Goal: Transaction & Acquisition: Purchase product/service

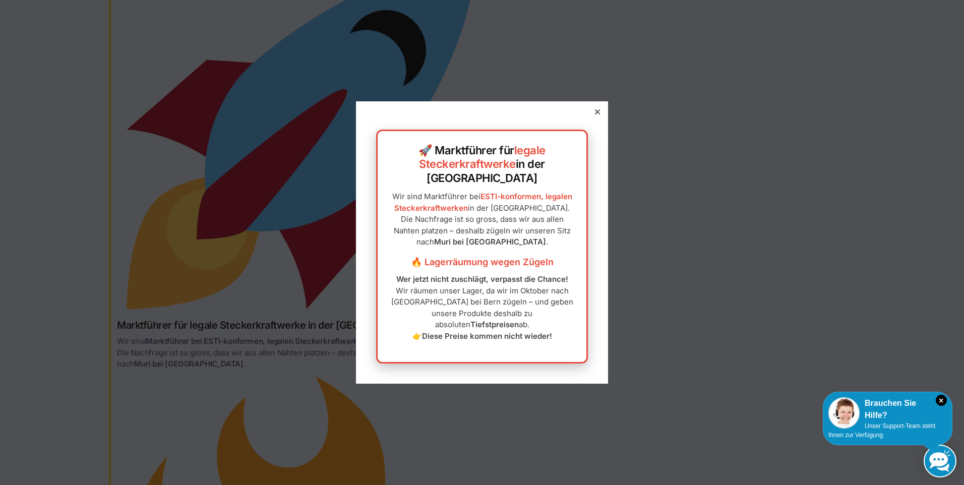
click at [593, 116] on div at bounding box center [597, 111] width 9 height 9
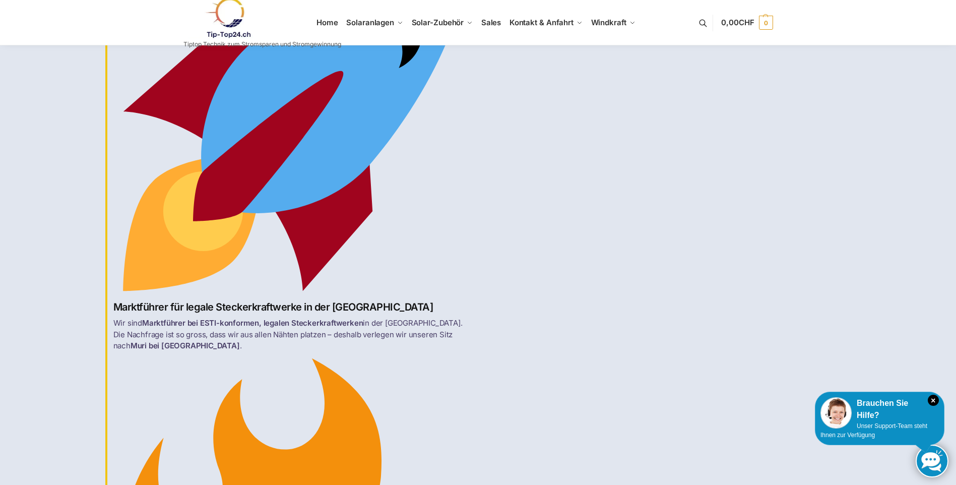
scroll to position [101, 0]
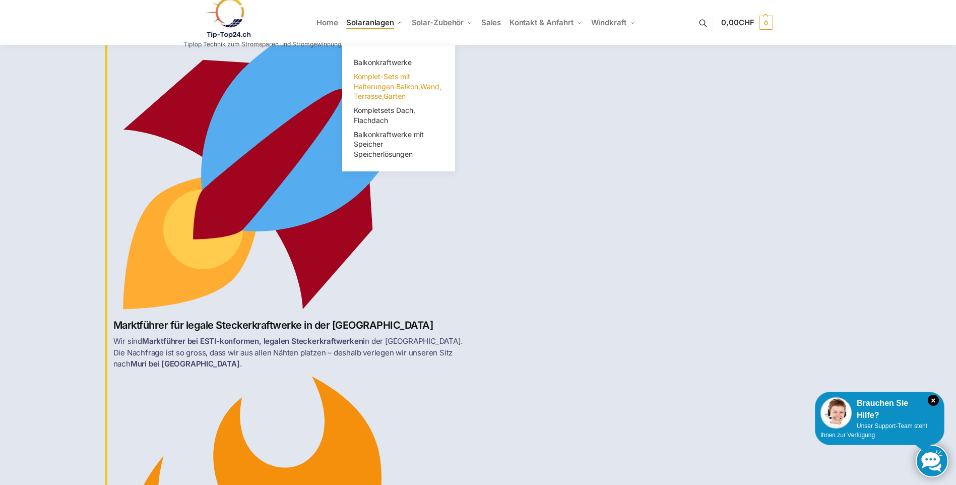
click at [397, 85] on span "Komplet-Sets mit Halterungen Balkon,Wand, Terrasse,Garten" at bounding box center [398, 86] width 88 height 28
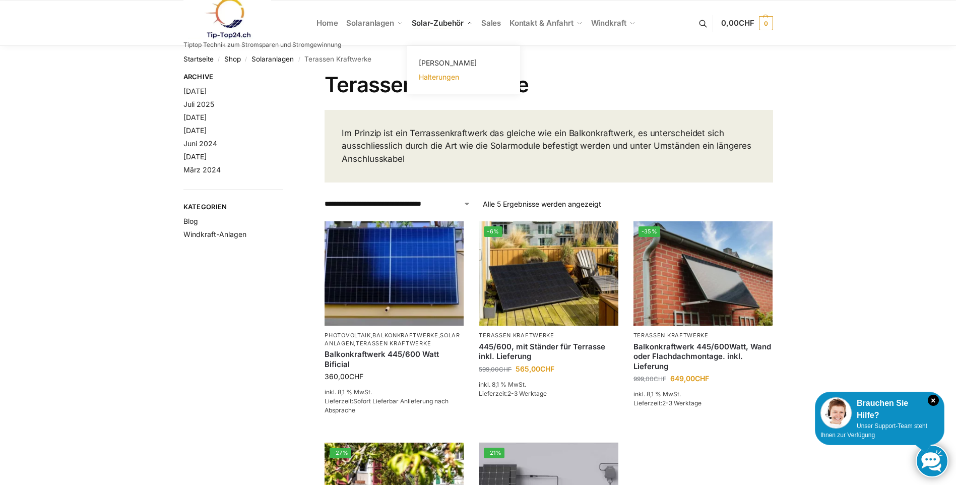
click at [434, 76] on span "Halterungen" at bounding box center [439, 77] width 40 height 9
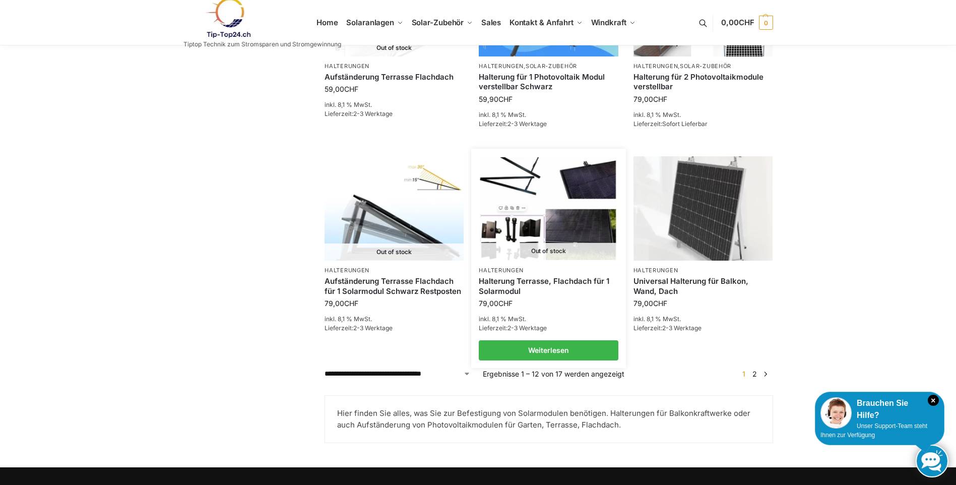
scroll to position [756, 0]
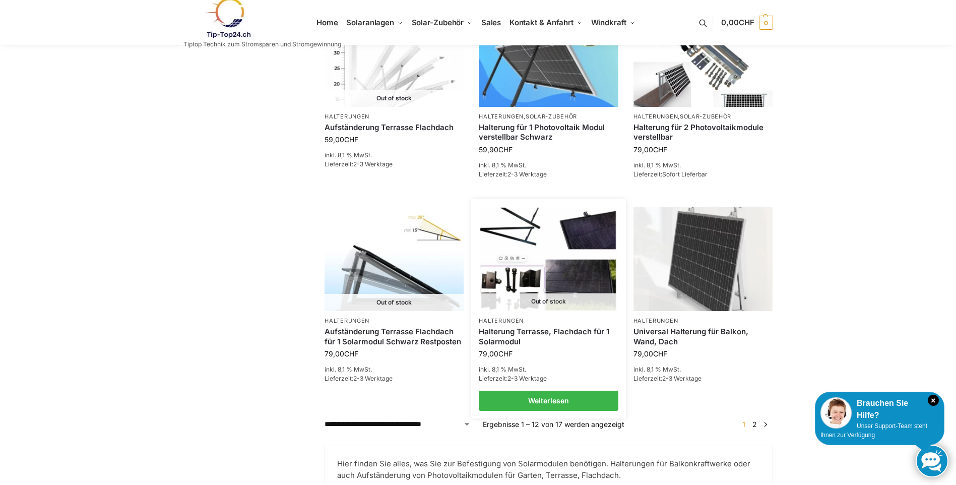
click at [521, 217] on img at bounding box center [548, 259] width 137 height 102
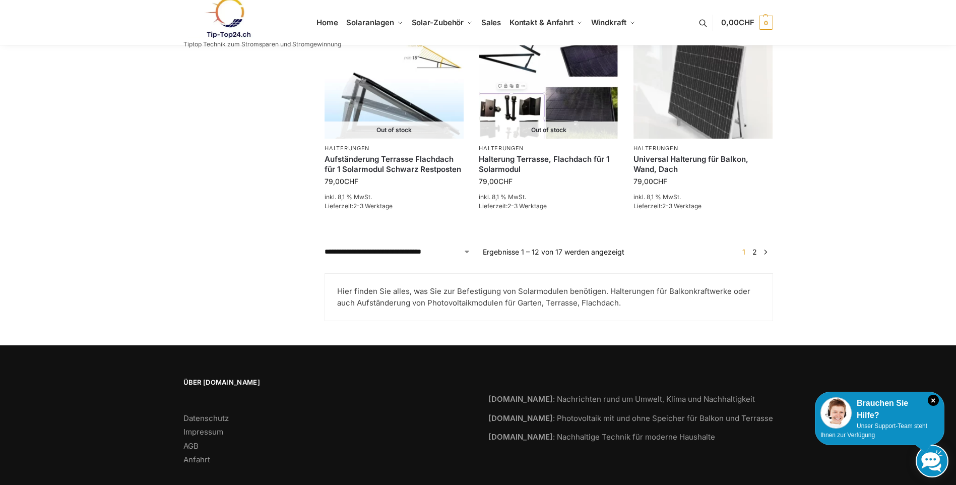
scroll to position [944, 0]
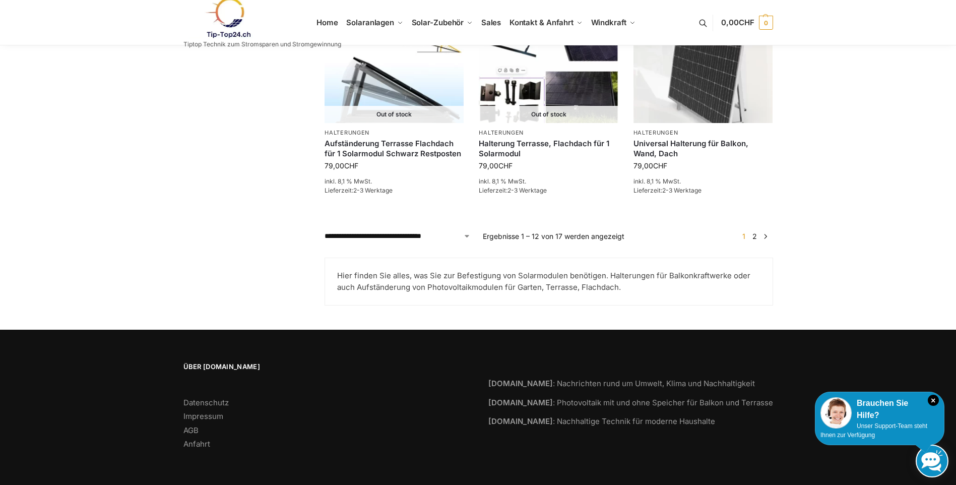
click at [755, 237] on link "2" at bounding box center [755, 236] width 10 height 9
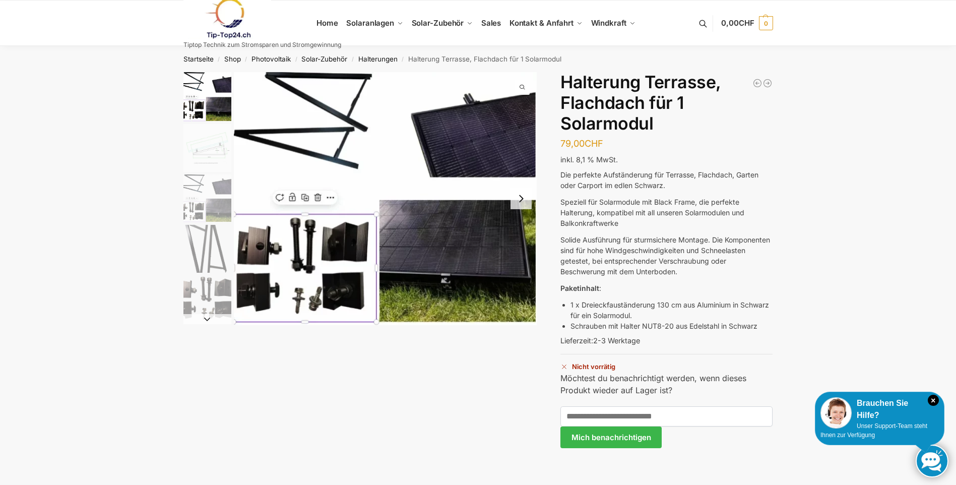
click at [209, 150] on img "2 / 5" at bounding box center [207, 148] width 48 height 48
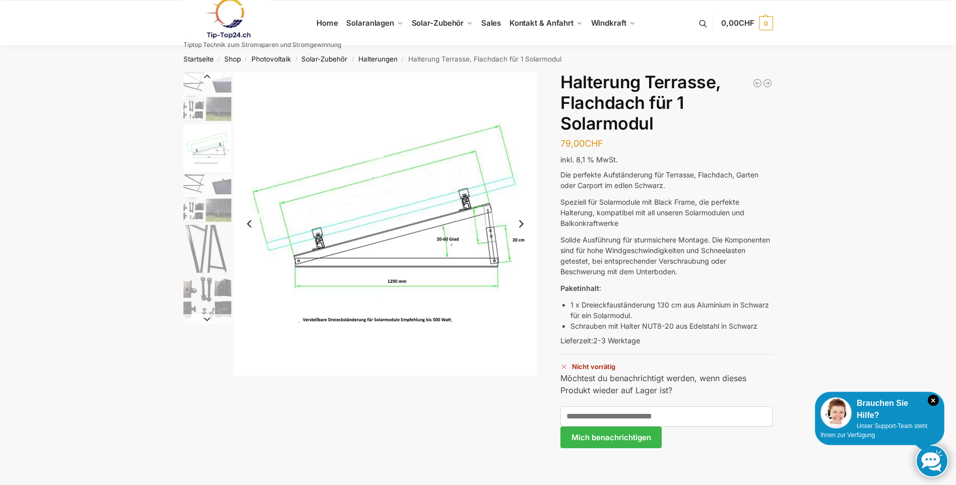
click at [196, 101] on img "1 / 5" at bounding box center [207, 96] width 48 height 49
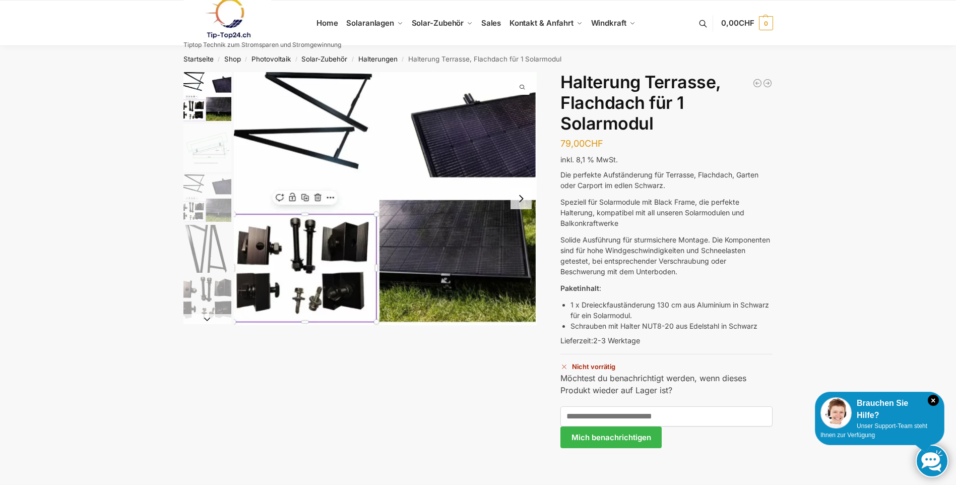
click at [199, 162] on img "2 / 5" at bounding box center [207, 148] width 48 height 48
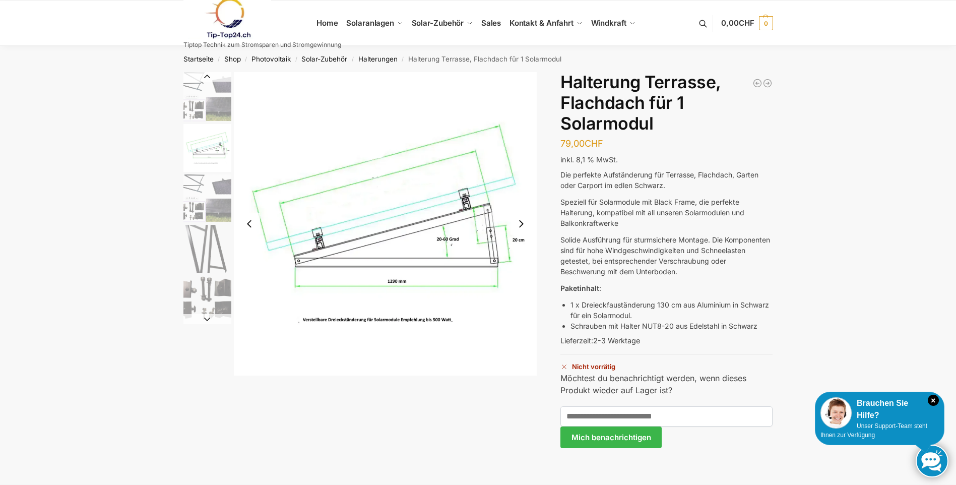
click at [204, 192] on img "3 / 5" at bounding box center [207, 198] width 48 height 48
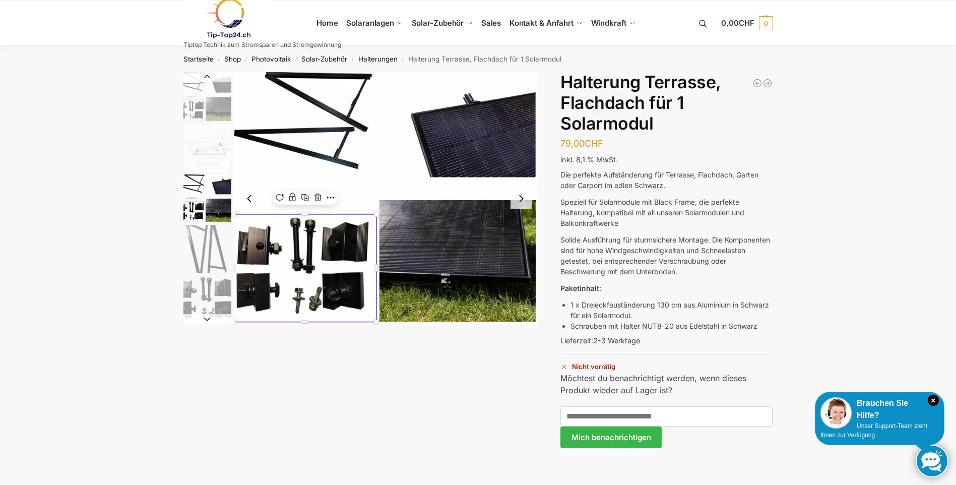
click at [204, 232] on img "4 / 5" at bounding box center [207, 249] width 48 height 48
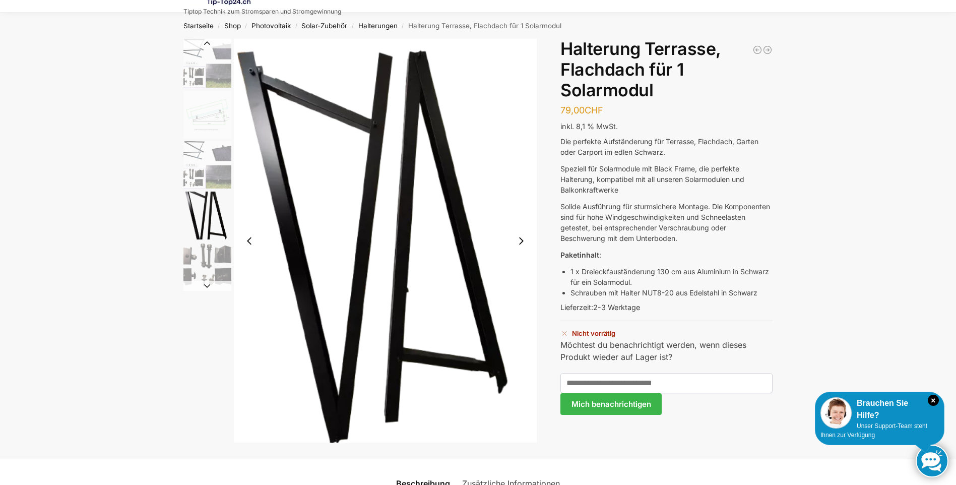
scroll to position [50, 0]
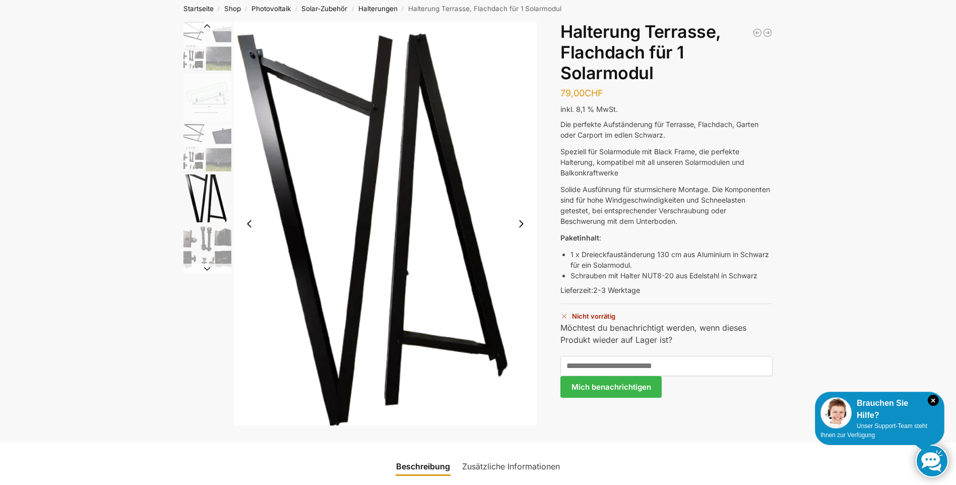
click at [215, 94] on img "2 / 5" at bounding box center [207, 98] width 48 height 48
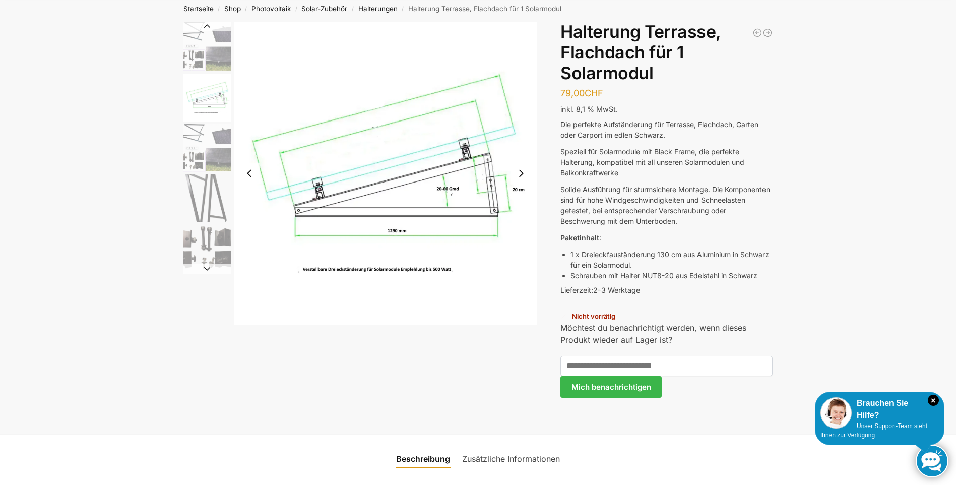
click at [210, 125] on img "3 / 5" at bounding box center [207, 148] width 48 height 48
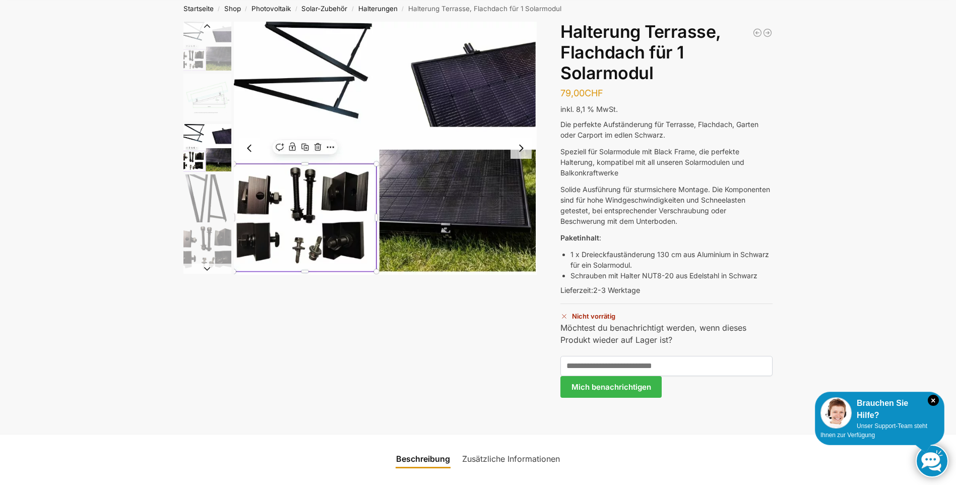
click at [202, 161] on img "3 / 5" at bounding box center [207, 148] width 48 height 48
click at [204, 189] on img "4 / 5" at bounding box center [207, 198] width 48 height 48
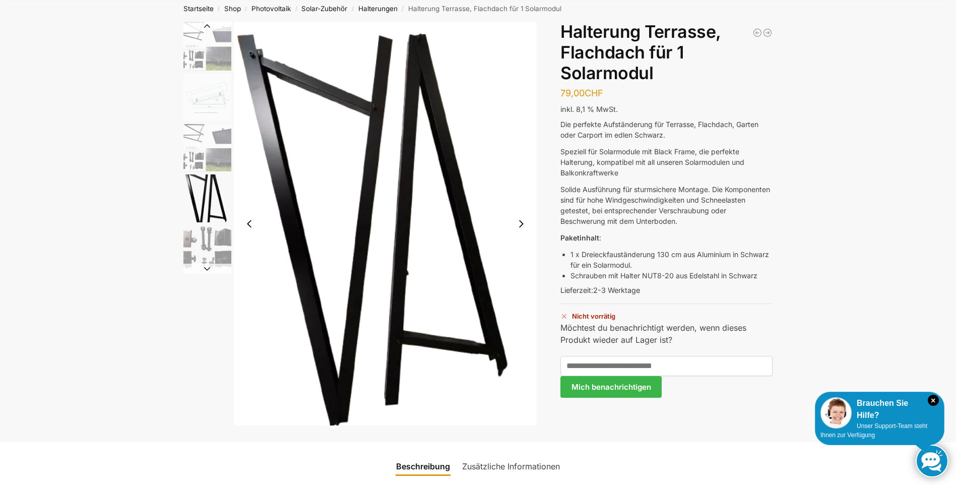
click at [205, 245] on img "5 / 5" at bounding box center [207, 249] width 48 height 48
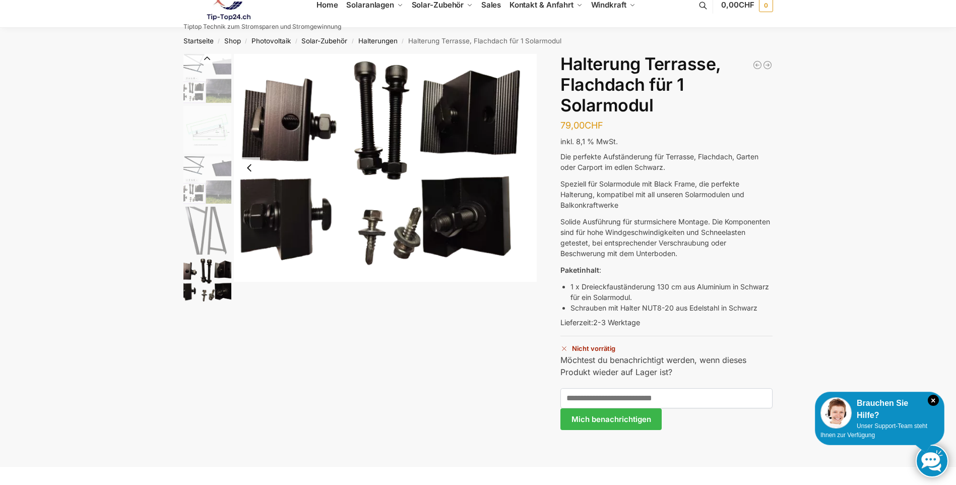
scroll to position [0, 0]
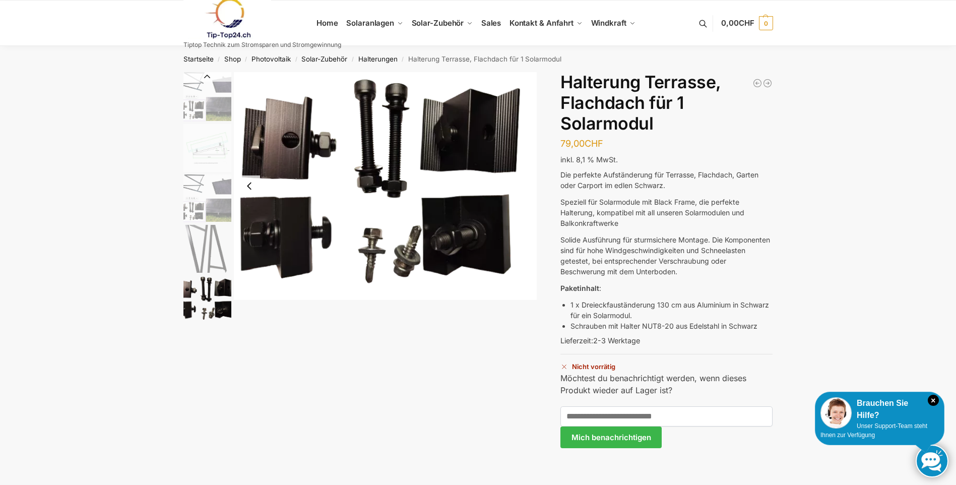
click at [199, 74] on button "Previous slide" at bounding box center [207, 77] width 48 height 10
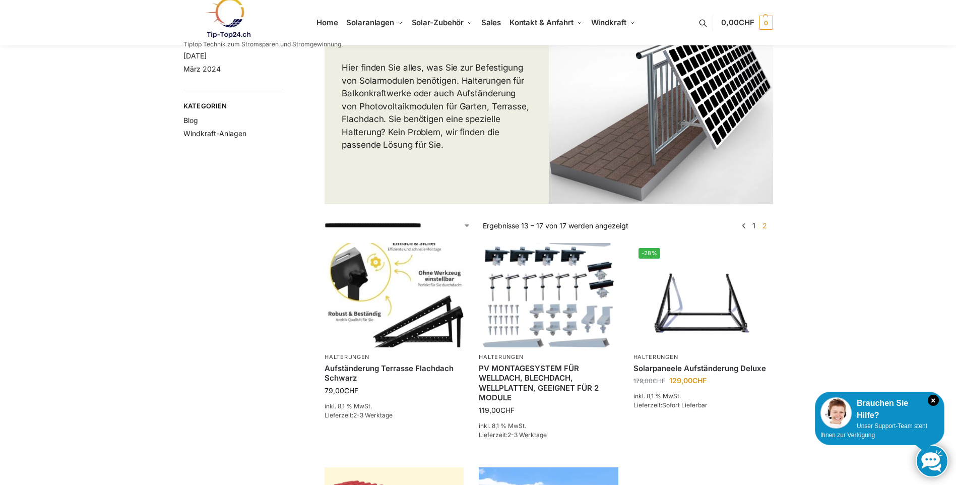
scroll to position [151, 0]
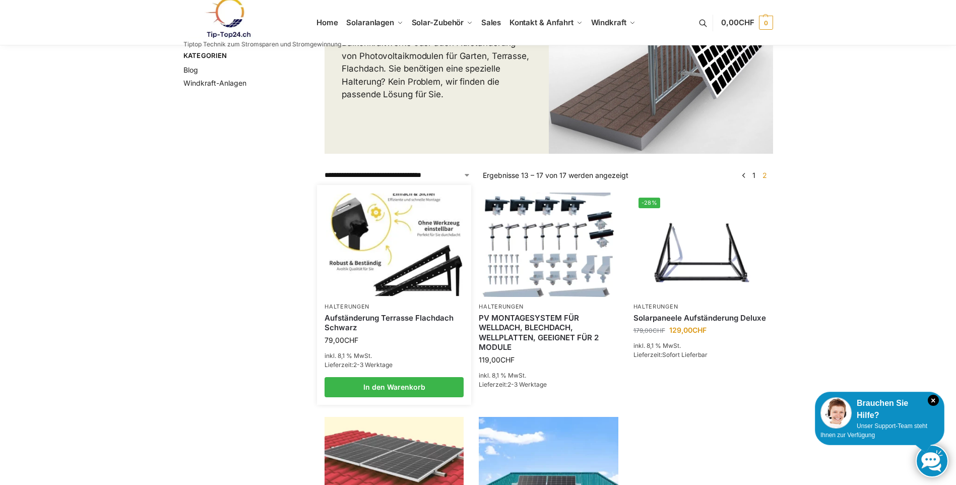
click at [418, 279] on img at bounding box center [394, 245] width 137 height 102
